Goal: Task Accomplishment & Management: Use online tool/utility

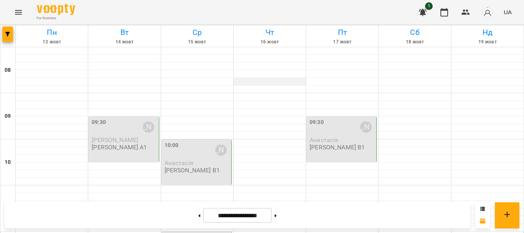
scroll to position [115, 0]
click at [497, 15] on button "button" at bounding box center [487, 12] width 20 height 20
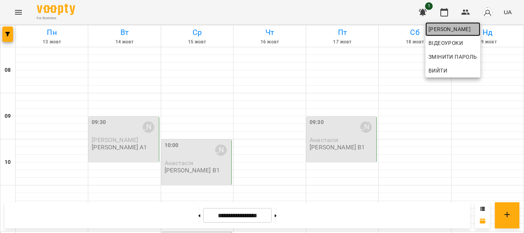
click at [474, 31] on span "[PERSON_NAME]" at bounding box center [452, 29] width 49 height 9
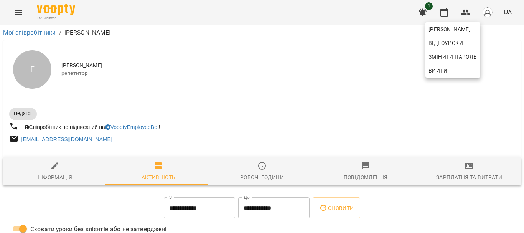
click at [449, 158] on div at bounding box center [262, 116] width 524 height 233
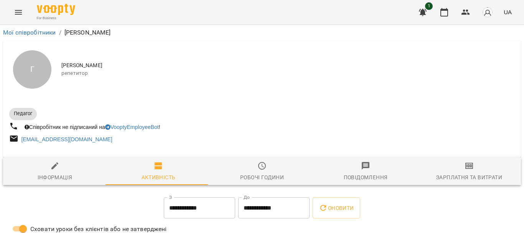
click at [452, 164] on span "Зарплатня та Витрати" at bounding box center [469, 171] width 94 height 21
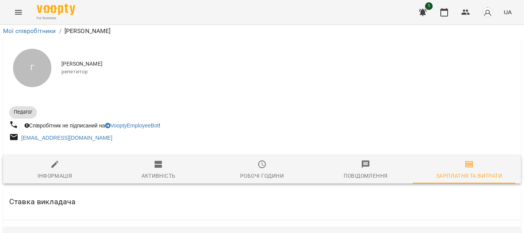
scroll to position [192, 0]
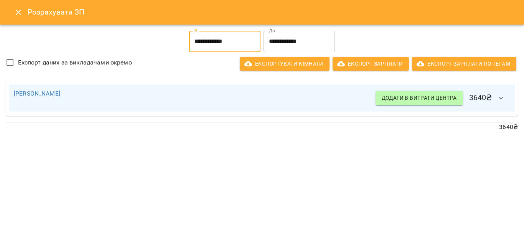
click at [232, 40] on input "**********" at bounding box center [224, 41] width 71 height 21
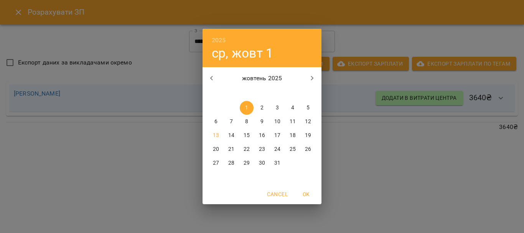
click at [304, 191] on span "OK" at bounding box center [306, 193] width 18 height 9
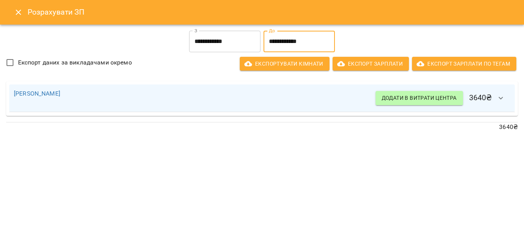
click at [290, 39] on input "**********" at bounding box center [298, 41] width 71 height 21
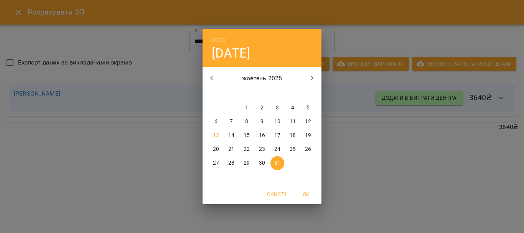
click at [284, 196] on span "Cancel" at bounding box center [277, 193] width 21 height 9
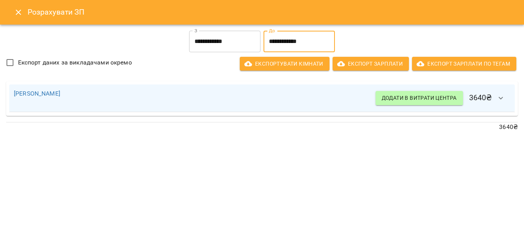
click at [229, 44] on input "**********" at bounding box center [224, 41] width 71 height 21
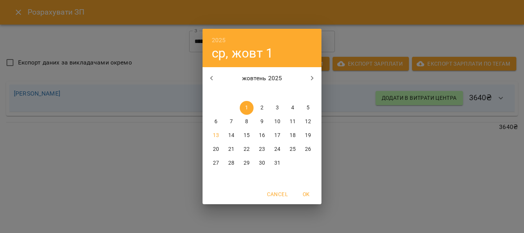
click at [214, 80] on icon "button" at bounding box center [211, 78] width 9 height 9
click at [314, 74] on icon "button" at bounding box center [312, 78] width 9 height 9
click at [247, 102] on button "1" at bounding box center [247, 108] width 14 height 14
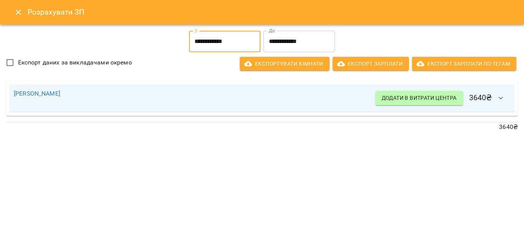
click at [293, 35] on input "**********" at bounding box center [298, 41] width 71 height 21
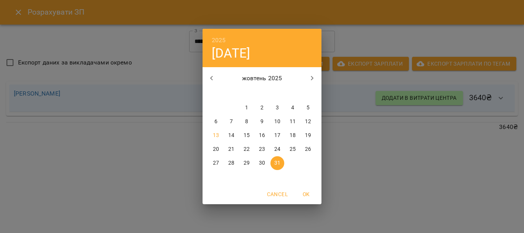
click at [263, 138] on p "16" at bounding box center [262, 136] width 6 height 8
type input "**********"
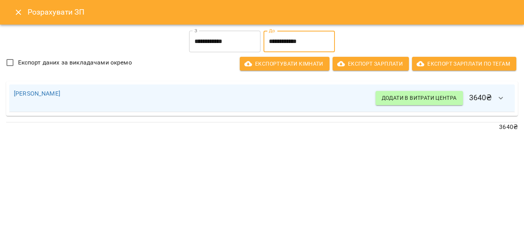
click at [489, 90] on h6 "Додати в витрати центра 3640 ₴" at bounding box center [442, 98] width 135 height 18
click at [488, 99] on h6 "Додати в витрати центра 3640 ₴" at bounding box center [442, 98] width 135 height 18
click at [499, 95] on icon "button" at bounding box center [500, 98] width 9 height 9
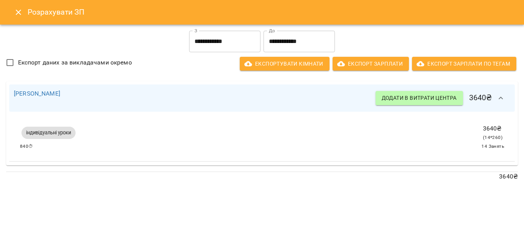
click at [499, 95] on icon "button" at bounding box center [500, 98] width 9 height 9
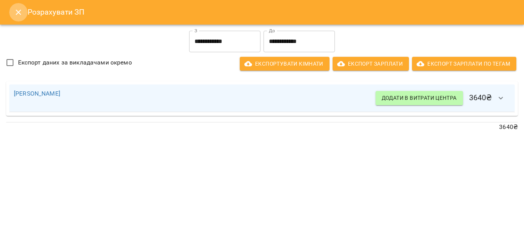
drag, startPoint x: 519, startPoint y: 0, endPoint x: 12, endPoint y: 19, distance: 507.7
click at [12, 19] on button "Close" at bounding box center [18, 12] width 18 height 18
click at [21, 9] on icon "Menu" at bounding box center [18, 12] width 9 height 9
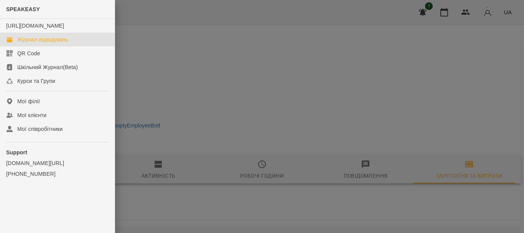
click at [32, 41] on link "Журнал відвідувань" at bounding box center [57, 40] width 115 height 14
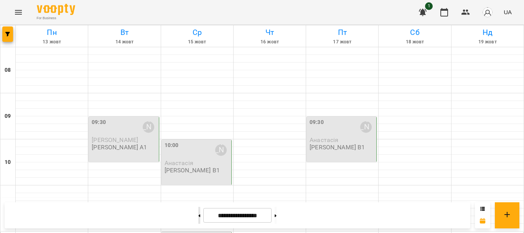
click at [198, 216] on button at bounding box center [199, 215] width 2 height 17
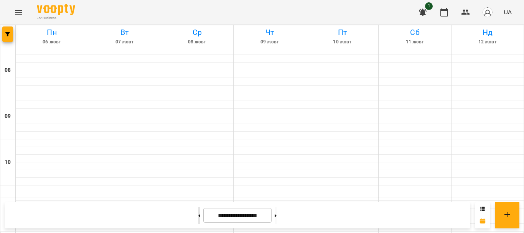
click at [198, 216] on button at bounding box center [199, 215] width 2 height 17
click at [277, 217] on button at bounding box center [276, 215] width 2 height 17
click at [198, 217] on icon at bounding box center [199, 215] width 2 height 3
click at [277, 215] on icon at bounding box center [276, 215] width 2 height 3
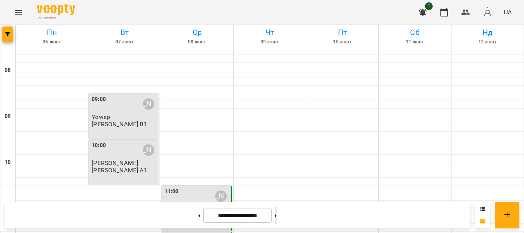
click at [277, 216] on button at bounding box center [276, 215] width 2 height 17
type input "**********"
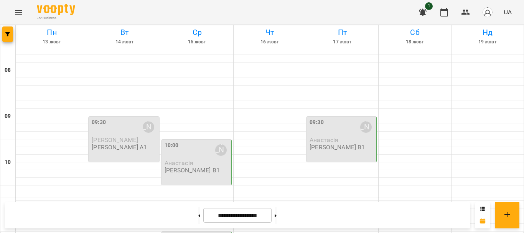
scroll to position [384, 0]
